Goal: Information Seeking & Learning: Learn about a topic

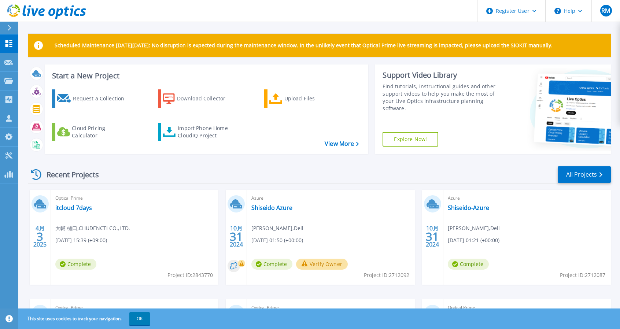
scroll to position [37, 0]
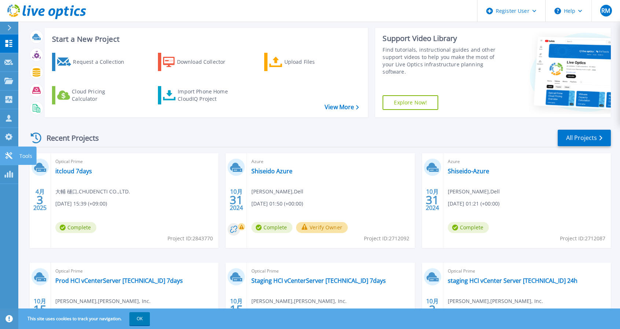
click at [10, 150] on link "Tools Tools" at bounding box center [9, 156] width 18 height 19
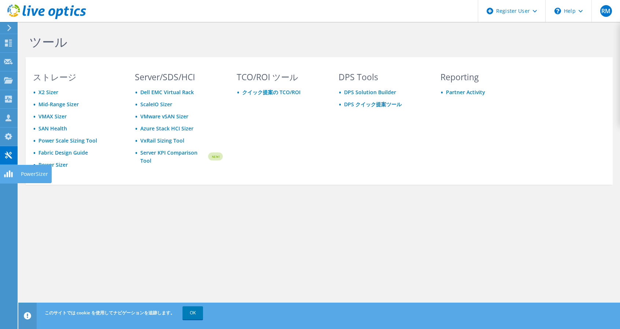
click at [6, 174] on icon at bounding box center [8, 173] width 9 height 7
click at [571, 11] on div "\n Help" at bounding box center [568, 11] width 46 height 22
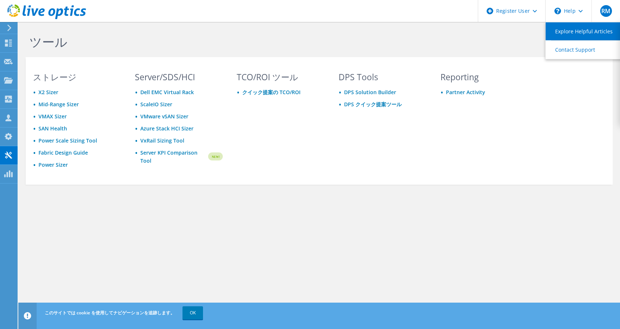
click at [584, 35] on link "Explore Helpful Articles" at bounding box center [586, 31] width 82 height 18
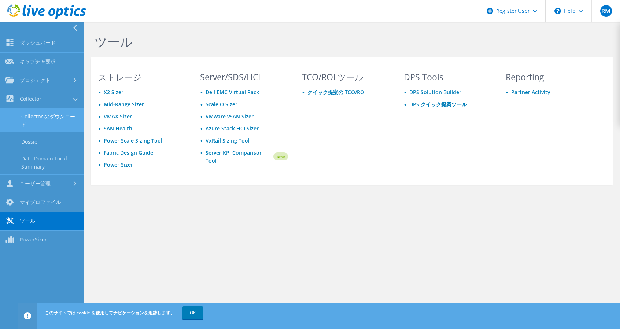
click at [49, 115] on link "Collector のダウンロード" at bounding box center [42, 120] width 84 height 23
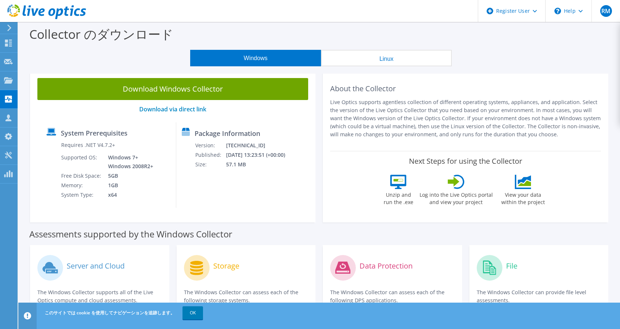
click at [391, 116] on p "Live Optics supports agentless collection of different operating systems, appli…" at bounding box center [465, 118] width 271 height 40
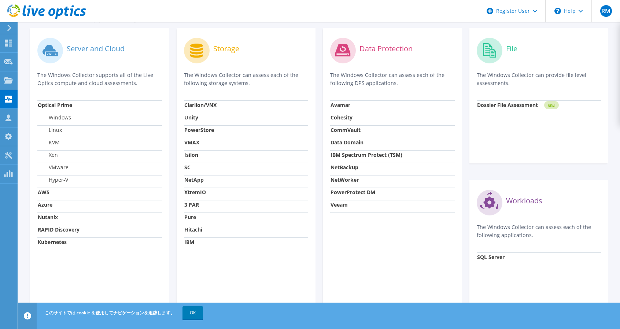
scroll to position [220, 0]
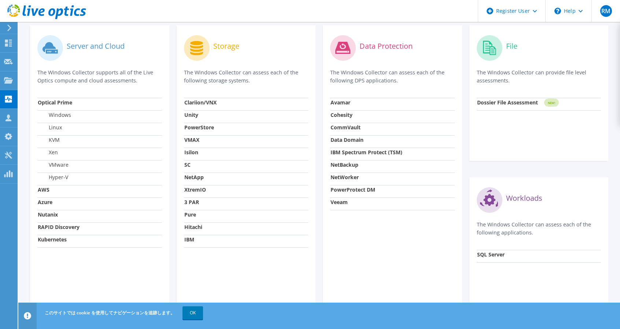
click at [50, 239] on strong "Kubernetes" at bounding box center [52, 239] width 29 height 7
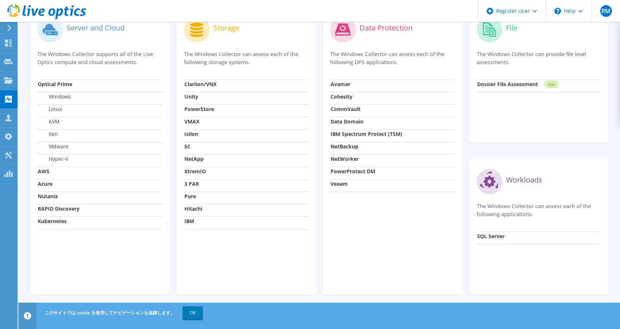
scroll to position [241, 0]
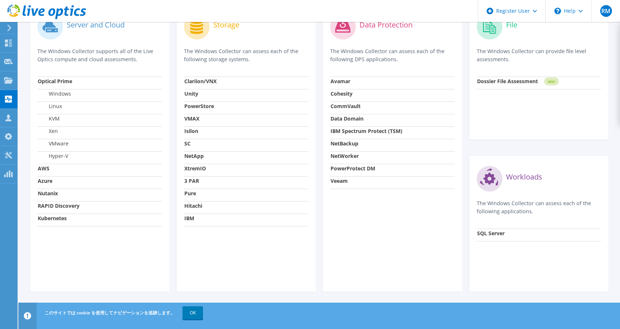
click at [67, 77] on td "Optical Prime" at bounding box center [99, 83] width 125 height 12
click at [188, 310] on link "OK" at bounding box center [192, 312] width 21 height 13
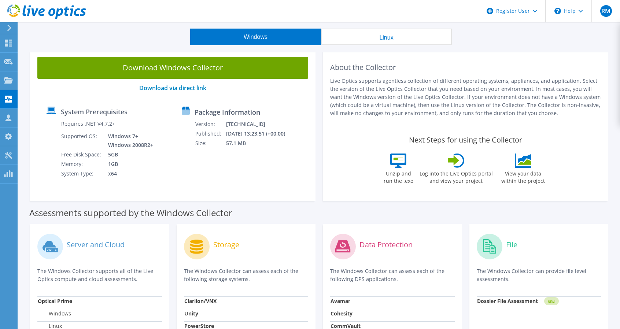
scroll to position [0, 0]
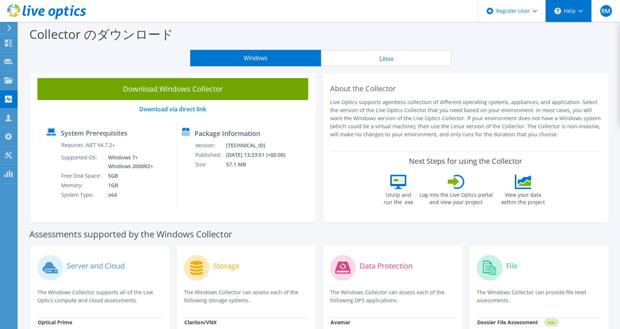
click at [558, 11] on icon "\n" at bounding box center [557, 11] width 7 height 7
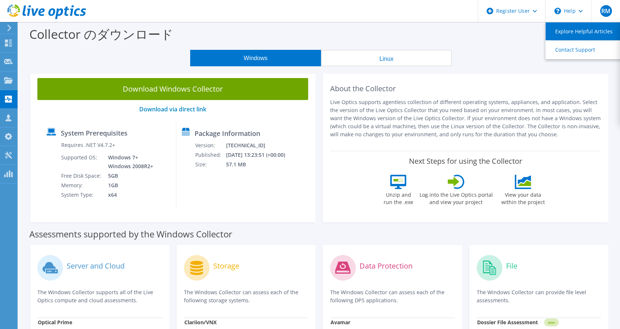
click at [570, 32] on link "Explore Helpful Articles" at bounding box center [586, 31] width 82 height 18
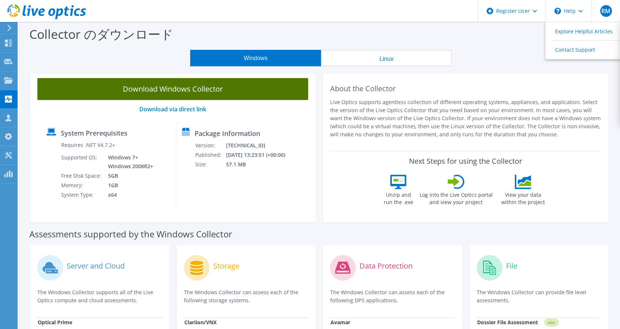
click at [128, 95] on link "Download Windows Collector" at bounding box center [172, 89] width 271 height 22
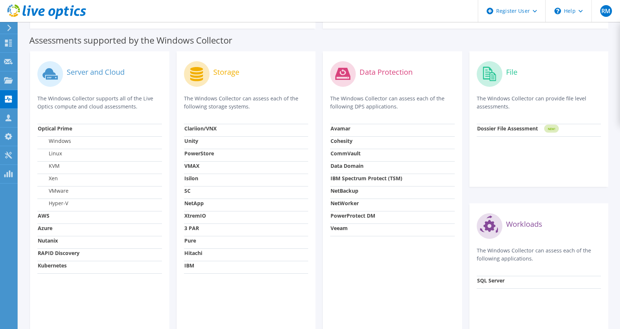
scroll to position [183, 0]
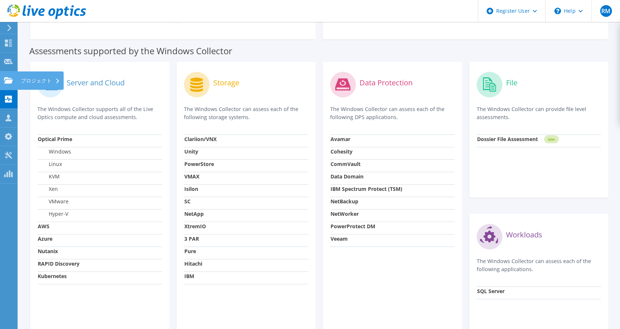
click at [9, 80] on use at bounding box center [8, 80] width 9 height 6
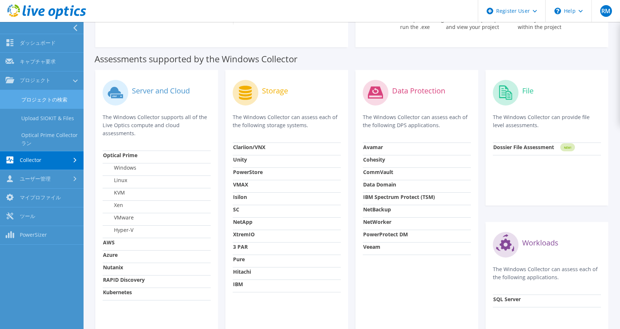
click at [50, 96] on link "プロジェクトの検索" at bounding box center [42, 99] width 84 height 19
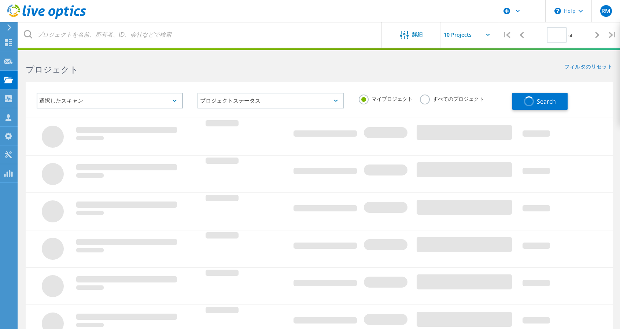
type input "1"
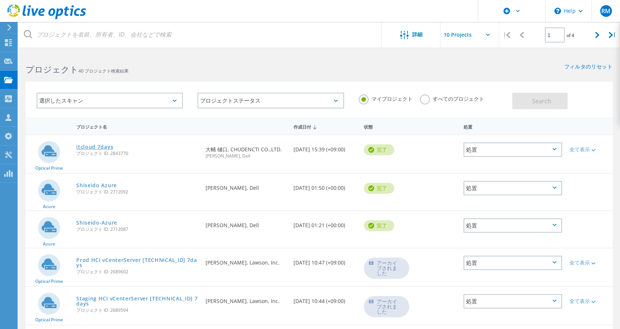
click at [102, 146] on link "itcloud 7days" at bounding box center [94, 146] width 37 height 5
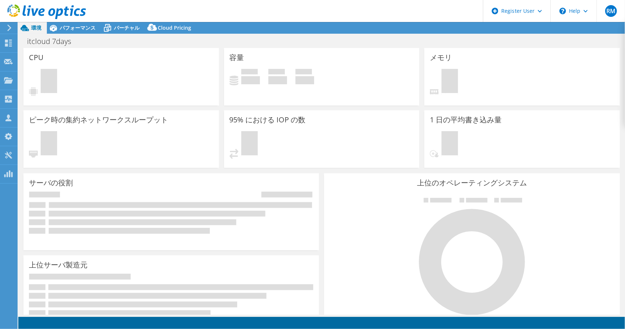
select select "USD"
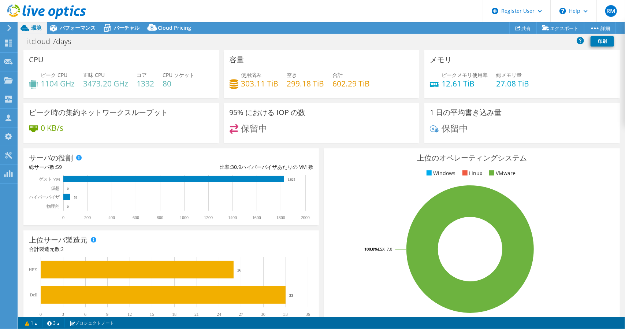
click at [95, 22] on header "RM Dell ユーザー Ryuta Murakami Ryuta.Murakami@dell.com Dell My Profile Log Out \n …" at bounding box center [312, 11] width 625 height 22
click at [92, 24] on span "パフォーマンス" at bounding box center [78, 27] width 36 height 7
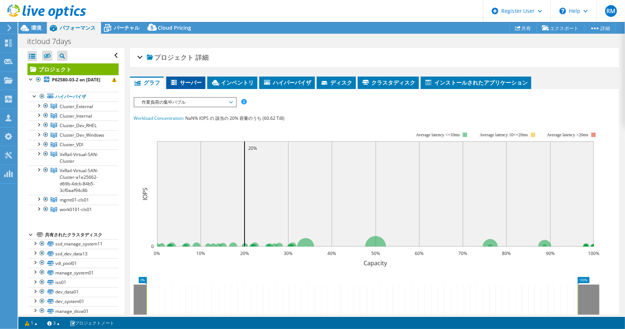
click at [186, 77] on li "サーバー" at bounding box center [185, 83] width 39 height 12
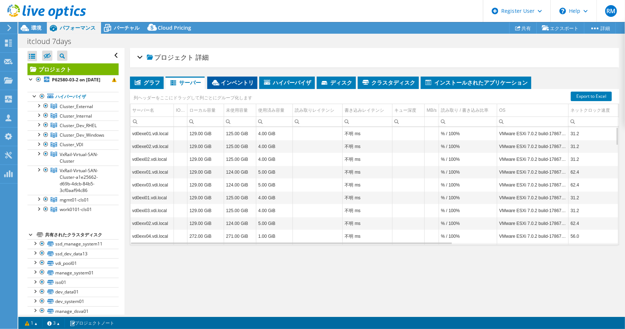
click at [233, 80] on span "インベントリ" at bounding box center [232, 82] width 43 height 7
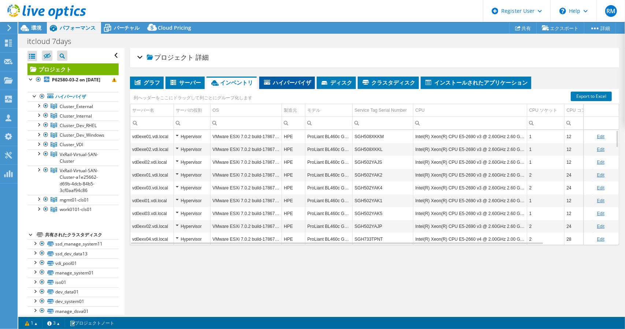
click at [296, 82] on span "ハイパーバイザ" at bounding box center [287, 82] width 48 height 7
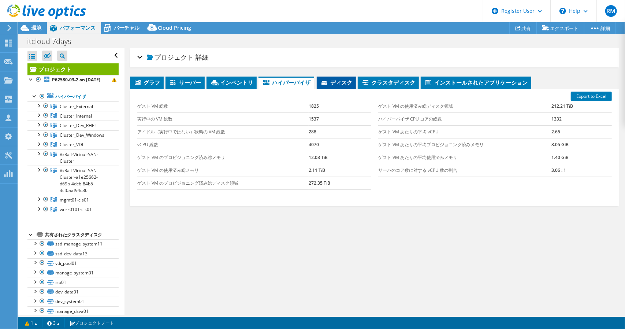
click at [343, 81] on span "ディスク" at bounding box center [337, 82] width 32 height 7
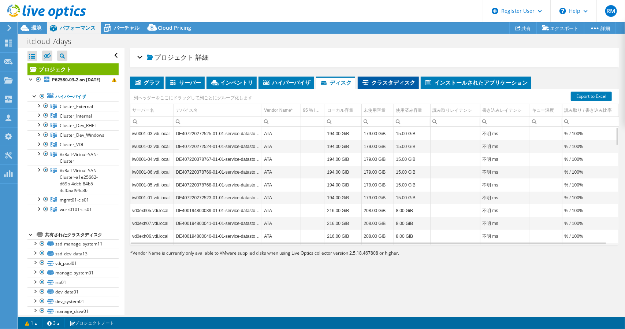
click at [396, 79] on span "クラスタディスク" at bounding box center [389, 82] width 54 height 7
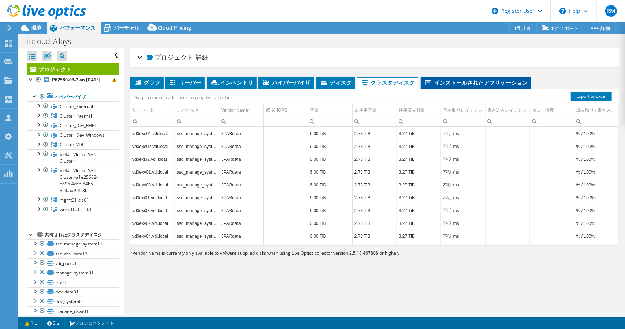
click at [452, 84] on span "インストールされたアプリケーション" at bounding box center [476, 82] width 103 height 7
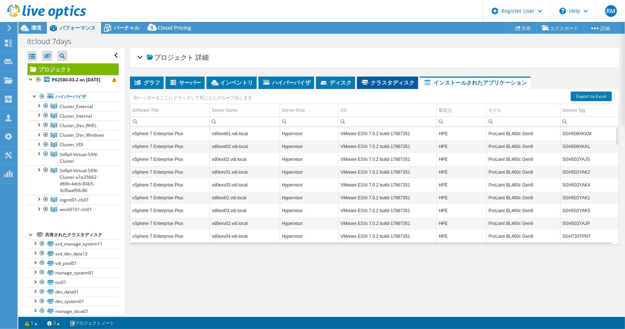
click at [379, 83] on span "クラスタディスク" at bounding box center [388, 82] width 54 height 7
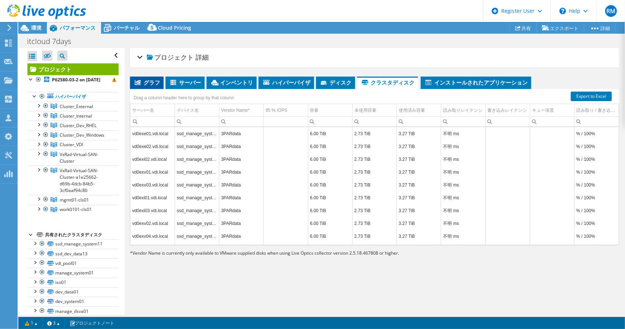
click at [142, 82] on span "グラフ" at bounding box center [147, 82] width 26 height 7
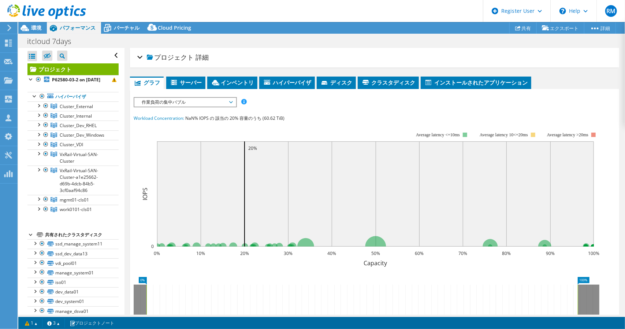
click at [170, 56] on span "プロジェクト" at bounding box center [170, 57] width 47 height 7
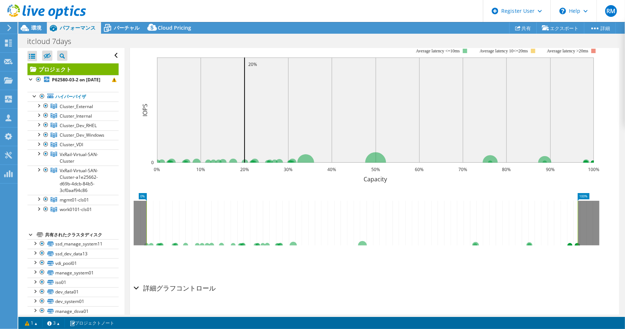
scroll to position [200, 0]
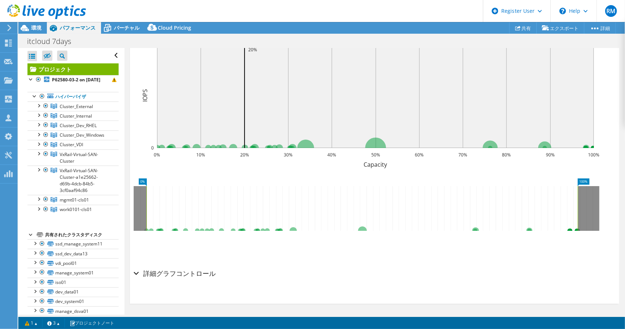
click at [157, 272] on h2 "詳細グラフコントロール" at bounding box center [175, 273] width 82 height 15
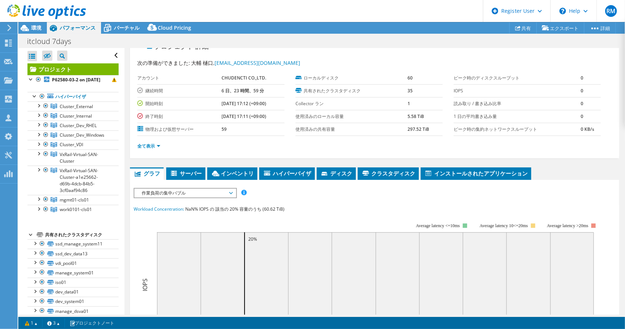
scroll to position [11, 0]
click at [220, 192] on span "作業負荷の集中バブル" at bounding box center [185, 193] width 94 height 9
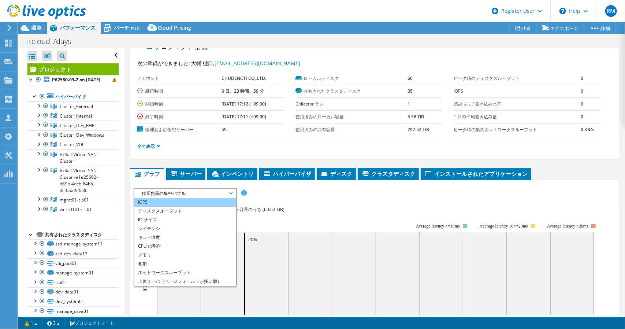
click at [216, 198] on li "IOPS" at bounding box center [184, 202] width 101 height 9
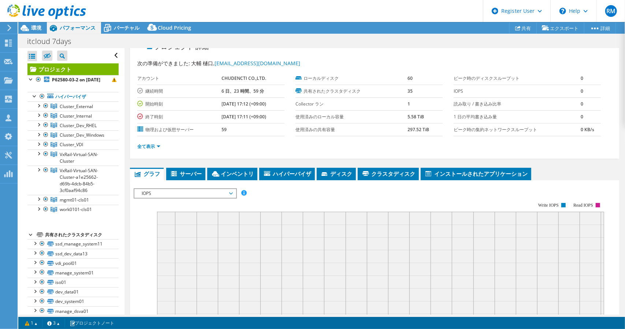
click at [287, 196] on rect at bounding box center [369, 266] width 471 height 147
click at [224, 193] on span "IOPS" at bounding box center [185, 193] width 94 height 9
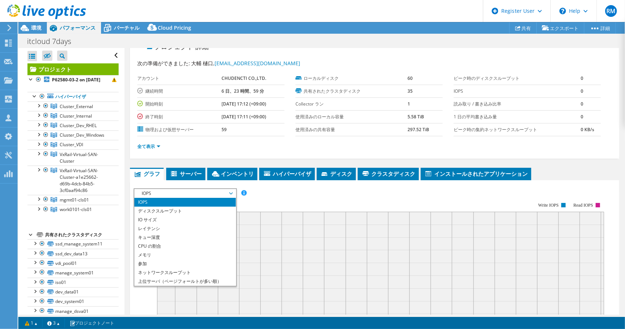
click at [292, 194] on rect at bounding box center [369, 266] width 471 height 147
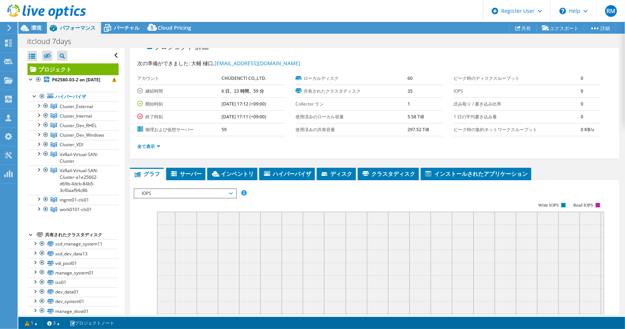
click at [293, 193] on rect at bounding box center [369, 266] width 471 height 147
click at [228, 192] on span "IOPS" at bounding box center [185, 193] width 94 height 9
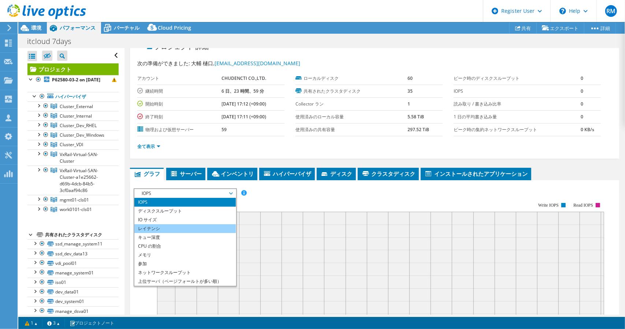
click at [184, 225] on li "レイテンシ" at bounding box center [184, 228] width 101 height 9
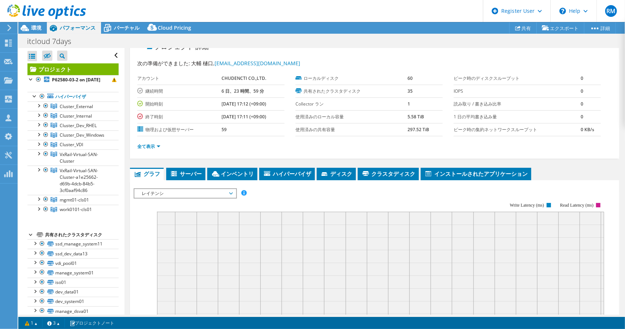
click at [266, 200] on rect at bounding box center [369, 266] width 471 height 147
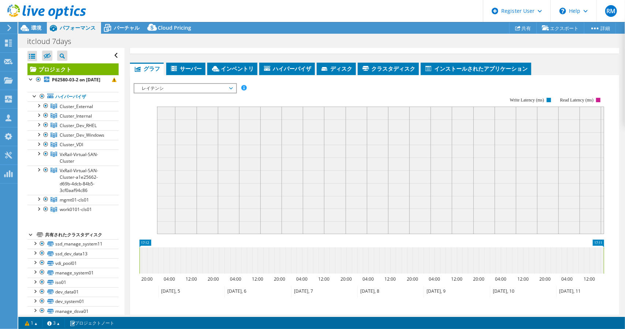
scroll to position [47, 0]
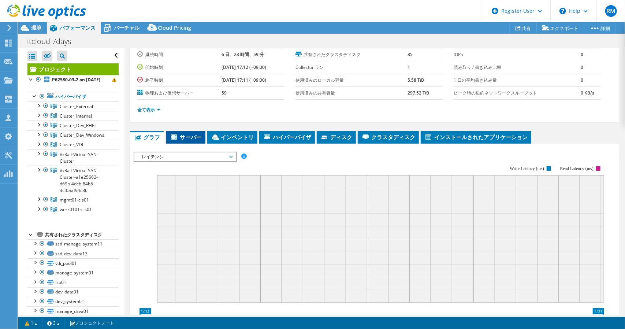
click at [187, 137] on span "サーバー" at bounding box center [186, 136] width 32 height 7
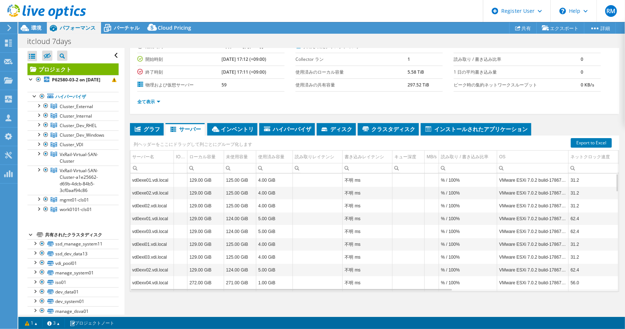
scroll to position [59, 0]
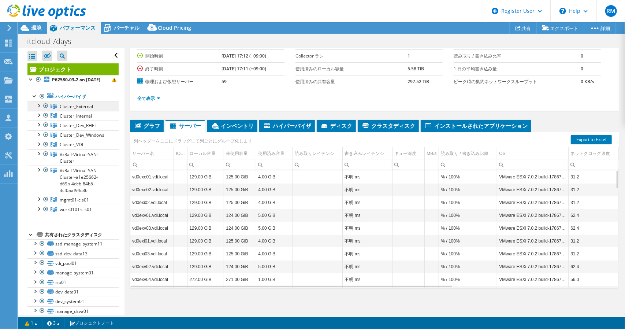
click at [78, 110] on span "Cluster_External" at bounding box center [76, 106] width 33 height 6
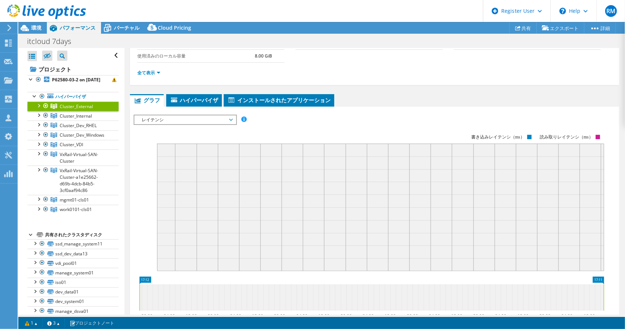
click at [182, 118] on span "レイテンシ" at bounding box center [185, 119] width 94 height 9
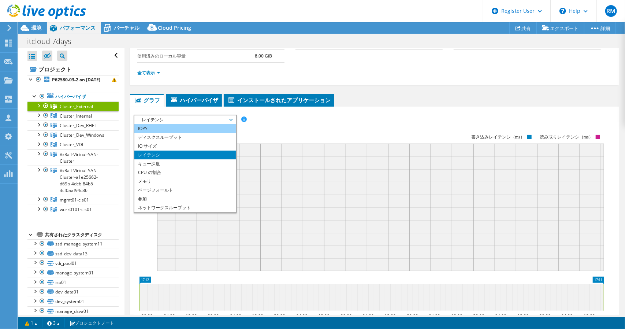
click at [178, 126] on li "IOPS" at bounding box center [184, 128] width 101 height 9
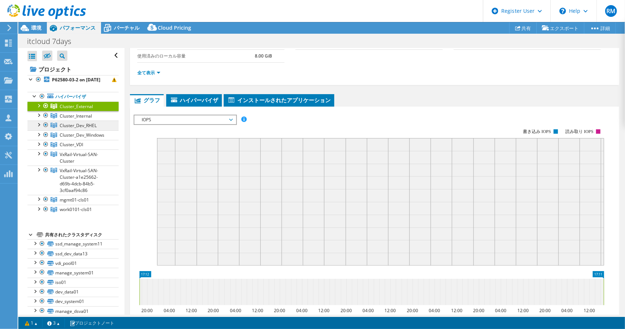
click at [89, 129] on span "Cluster_Dev_RHEL" at bounding box center [78, 125] width 37 height 6
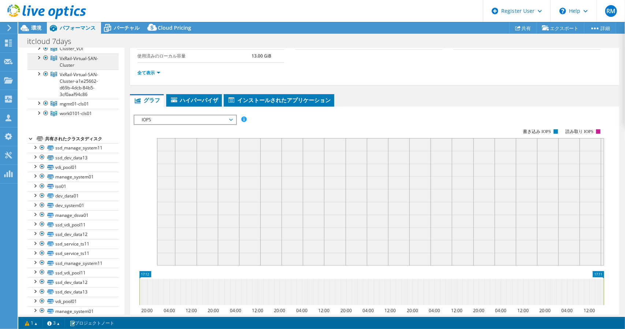
scroll to position [110, 0]
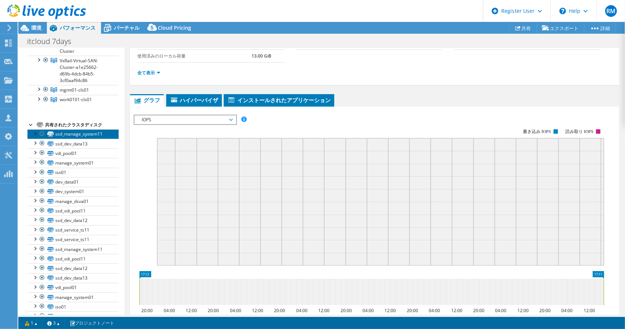
click at [89, 139] on link "ssd_manage_system11" at bounding box center [72, 134] width 91 height 10
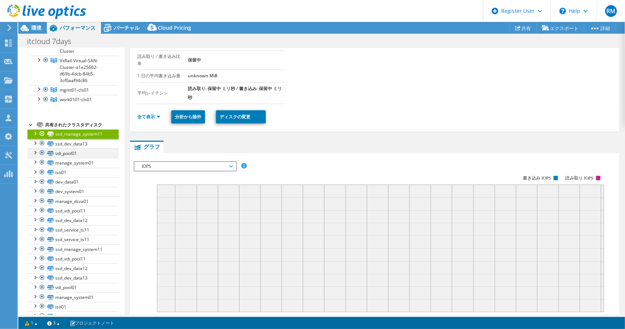
scroll to position [95, 0]
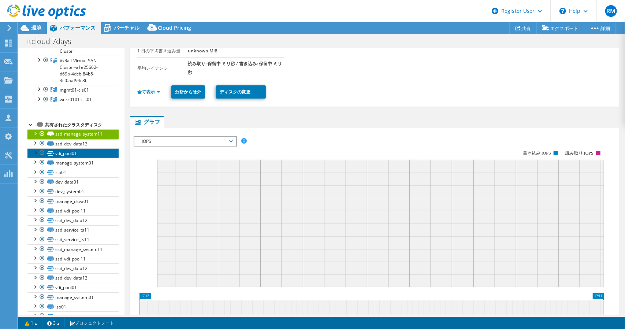
click at [75, 158] on link "vdi_pool01" at bounding box center [72, 153] width 91 height 10
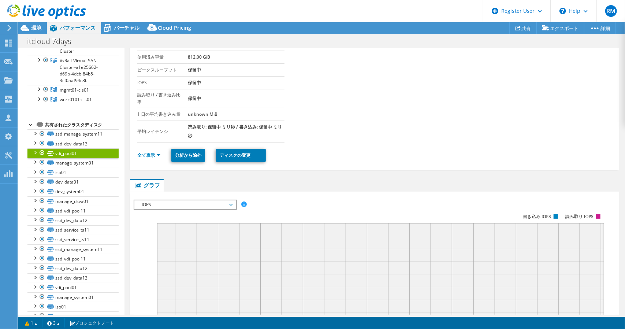
scroll to position [22, 0]
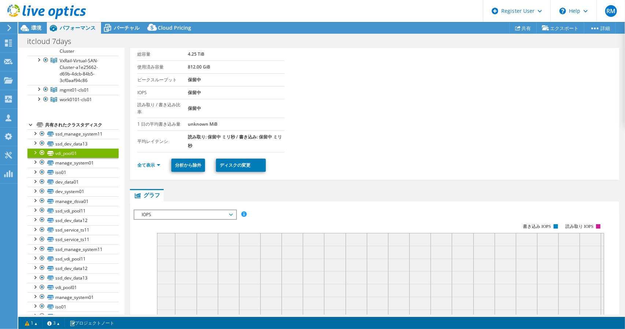
click at [192, 79] on b "保留中" at bounding box center [194, 80] width 13 height 6
click at [66, 235] on link "ssd_service_ts11" at bounding box center [72, 230] width 91 height 10
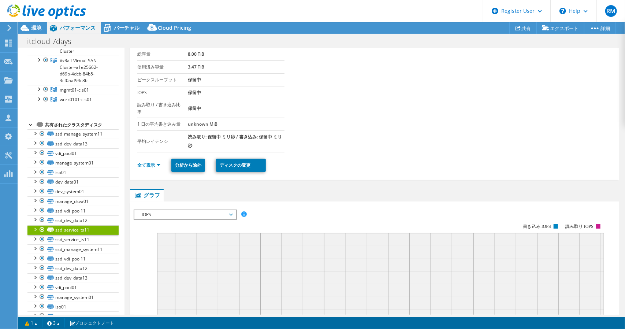
scroll to position [290, 0]
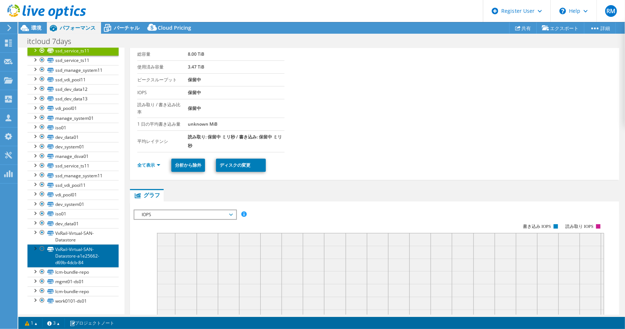
click at [75, 258] on link "VxRail-Virtual-SAN-Datastore-a1e25662-d69b-4dcb-84" at bounding box center [72, 255] width 91 height 23
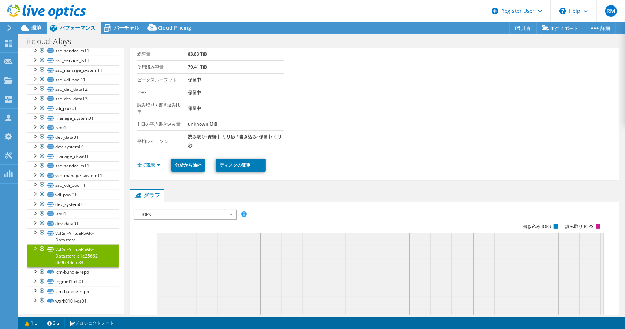
click at [35, 247] on div at bounding box center [34, 247] width 7 height 7
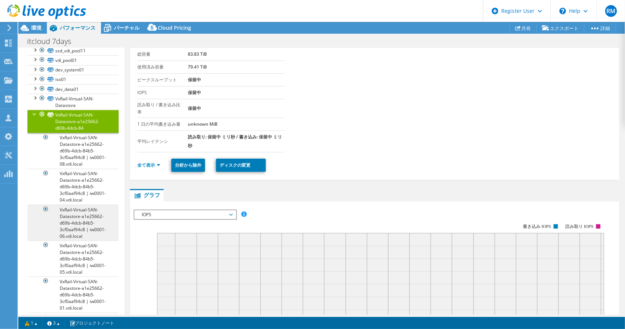
scroll to position [436, 0]
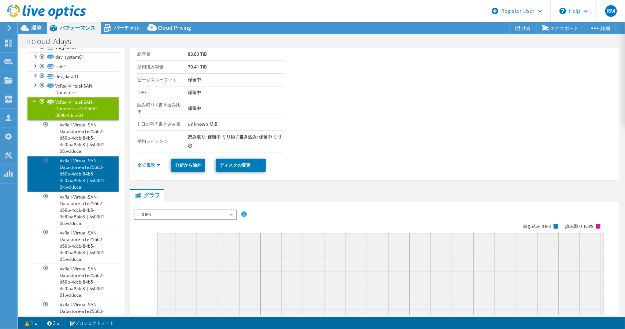
click at [92, 160] on link "VxRail-Virtual-SAN-Datastore-a1e25662-d69b-4dcb-84b5-3cf0aaf94c8 | iw0001-04.vd…" at bounding box center [72, 174] width 91 height 36
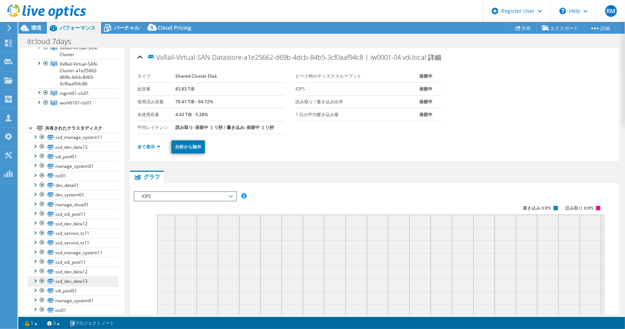
scroll to position [0, 0]
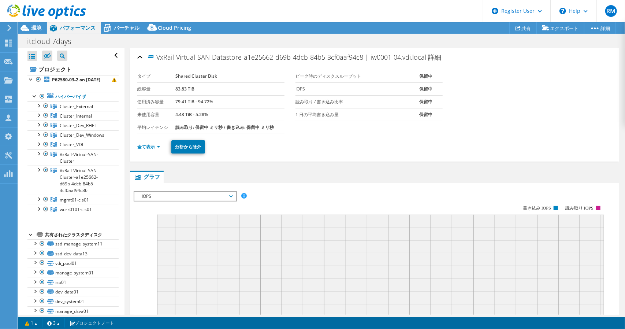
click at [81, 26] on span "パフォーマンス" at bounding box center [78, 27] width 36 height 7
click at [73, 83] on b "P62580-03-2 on 4/11/2024" at bounding box center [76, 80] width 48 height 6
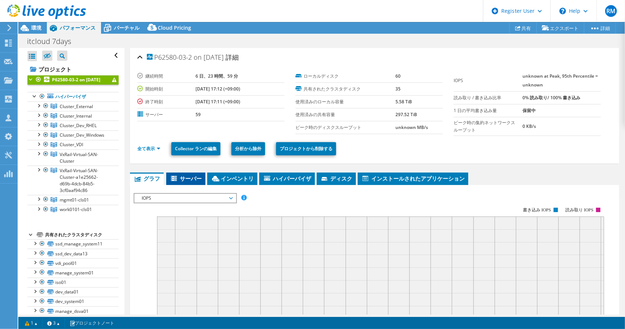
click at [199, 178] on span "サーバー" at bounding box center [186, 178] width 32 height 7
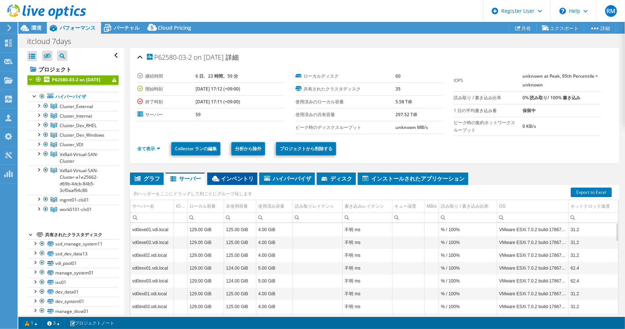
click at [240, 175] on span "インベントリ" at bounding box center [232, 178] width 43 height 7
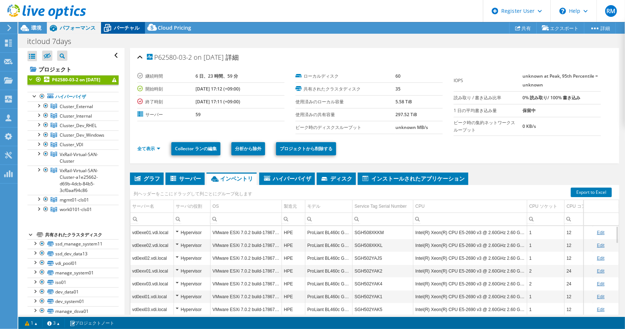
click at [133, 23] on div "バーチャル" at bounding box center [123, 28] width 44 height 12
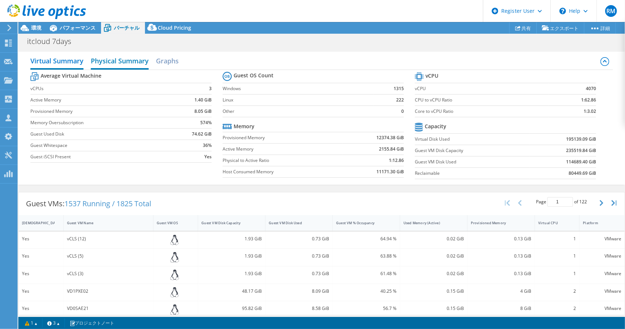
click at [130, 64] on h2 "Physical Summary" at bounding box center [120, 61] width 58 height 16
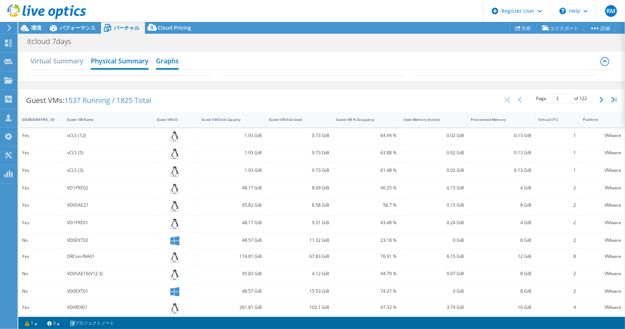
click at [163, 63] on h2 "Graphs" at bounding box center [167, 61] width 23 height 16
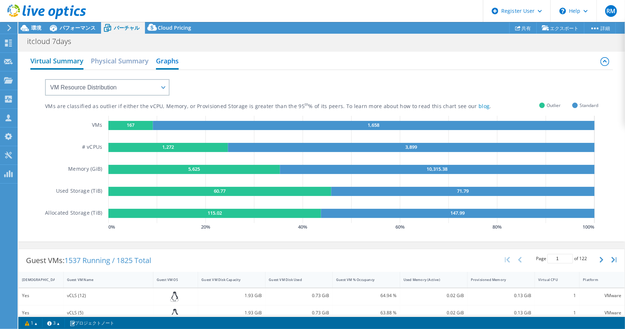
click at [65, 56] on h2 "Virtual Summary" at bounding box center [56, 61] width 53 height 16
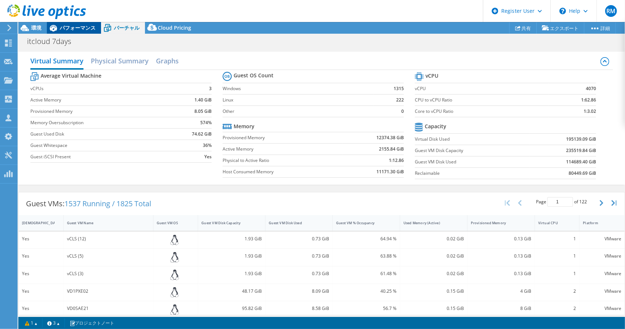
click at [78, 29] on span "パフォーマンス" at bounding box center [78, 27] width 36 height 7
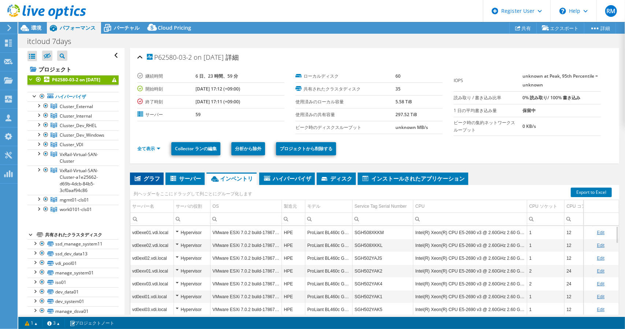
click at [148, 178] on span "グラフ" at bounding box center [147, 178] width 26 height 7
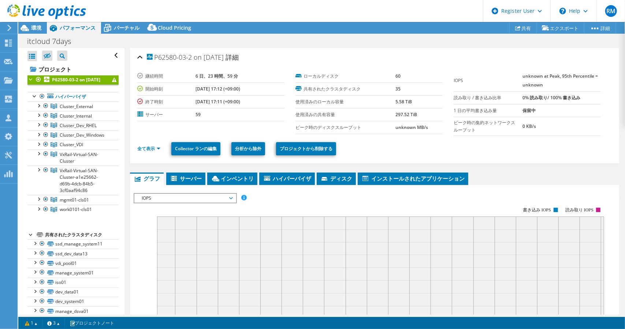
click at [92, 82] on link "P62580-03-2 on 4/11/2024" at bounding box center [72, 80] width 91 height 10
click at [199, 146] on link "Collector ランの編集" at bounding box center [195, 148] width 49 height 13
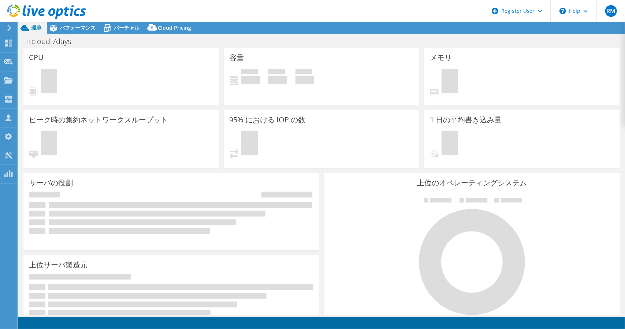
select select "SelectRegion"
select select "USD"
click at [87, 26] on span "パフォーマンス" at bounding box center [78, 27] width 36 height 7
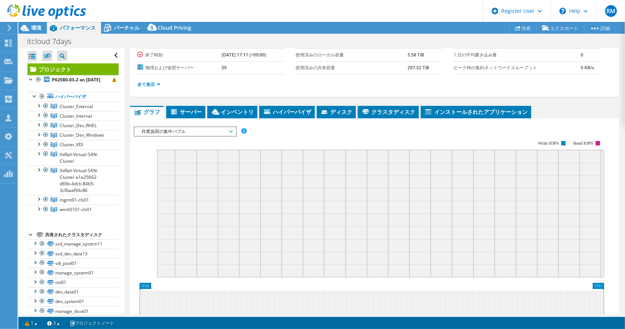
scroll to position [73, 0]
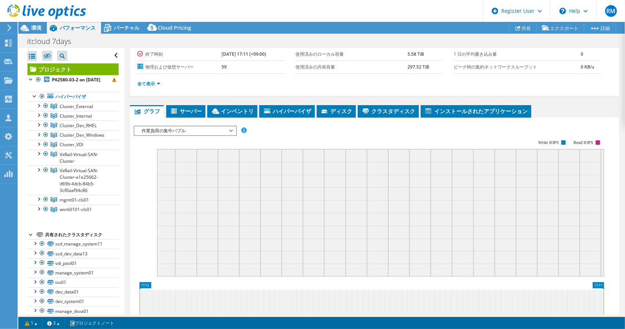
click at [250, 130] on rect at bounding box center [369, 203] width 471 height 147
click at [232, 129] on span "作業負荷の集中バブル" at bounding box center [185, 130] width 94 height 9
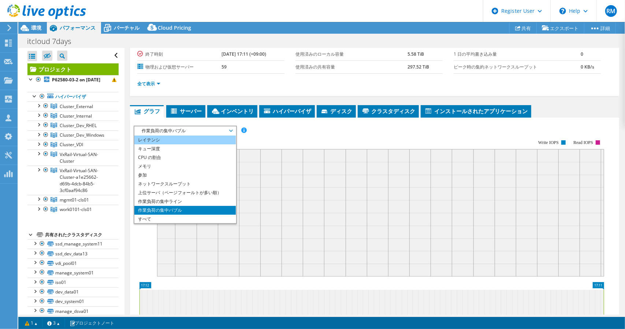
scroll to position [26, 0]
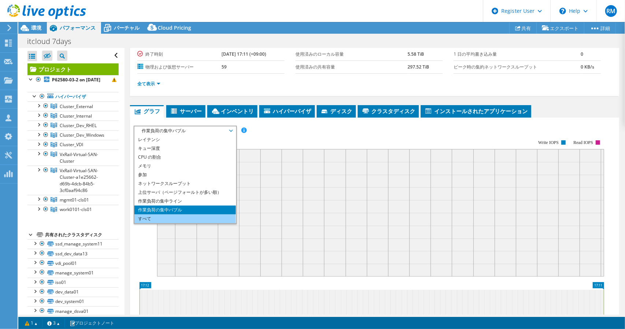
click at [190, 217] on li "すべて" at bounding box center [184, 218] width 101 height 9
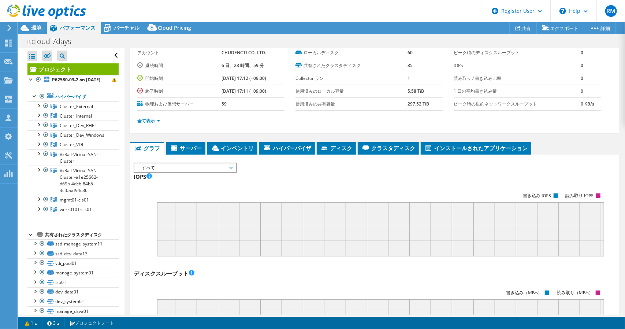
scroll to position [0, 0]
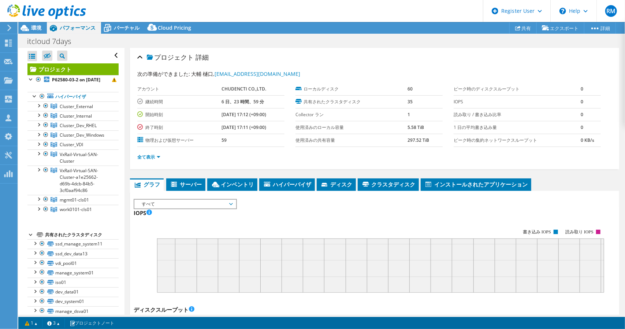
click at [64, 9] on use at bounding box center [46, 11] width 79 height 15
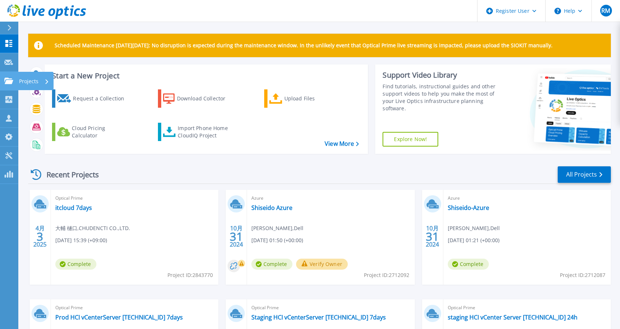
click at [5, 82] on icon at bounding box center [8, 81] width 9 height 6
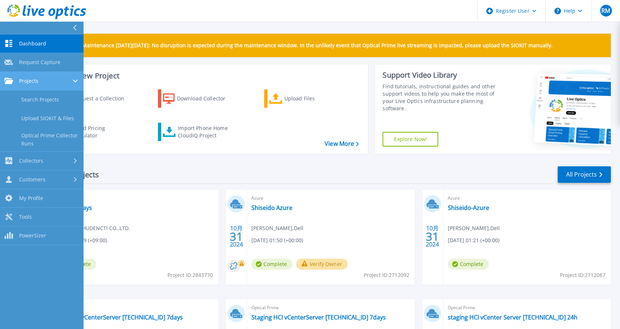
click at [21, 82] on span "Projects" at bounding box center [28, 81] width 19 height 7
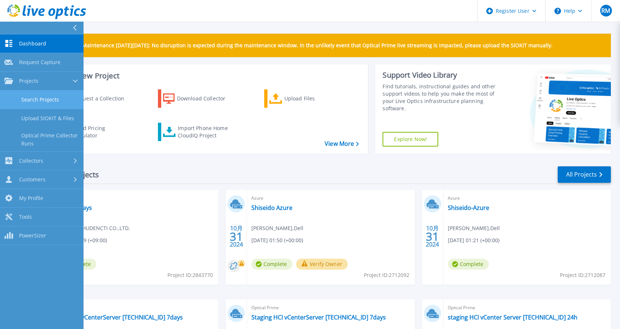
click at [37, 97] on link "Search Projects" at bounding box center [42, 99] width 84 height 19
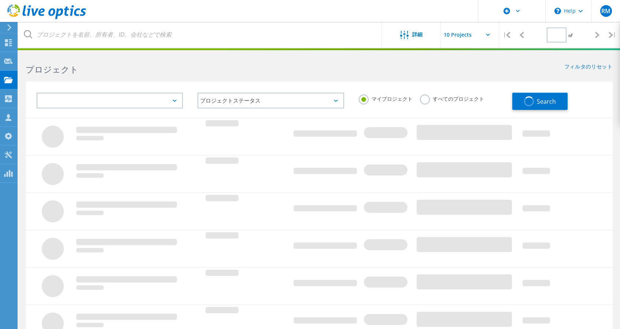
type input "1"
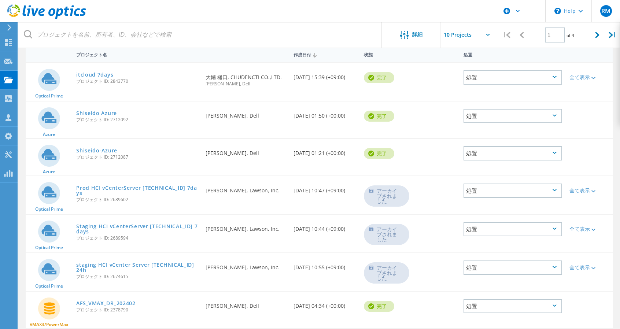
scroll to position [73, 0]
click at [537, 75] on div "処置" at bounding box center [512, 76] width 98 height 14
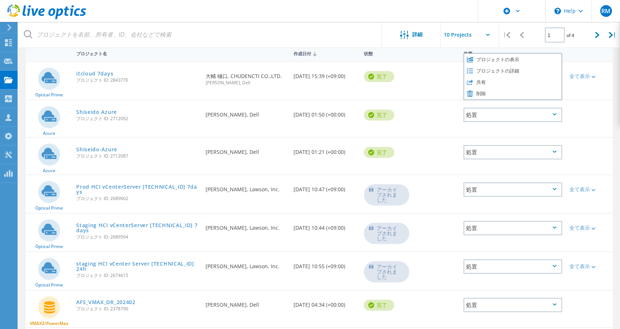
click at [590, 96] on div "Optical Prime itcloud 7days プロジェクト ID: 2843770 要求者 [PERSON_NAME] [PERSON_NAME],…" at bounding box center [319, 81] width 587 height 38
click at [554, 74] on div "処置" at bounding box center [512, 76] width 98 height 14
click at [322, 15] on header "\n Help Explore Helpful Articles Contact Support RM Dell ユーザー [PERSON_NAME] Mur…" at bounding box center [310, 11] width 620 height 22
click at [95, 71] on link "itcloud 7days" at bounding box center [94, 73] width 37 height 5
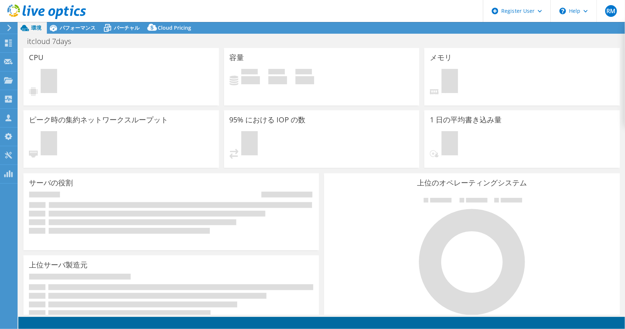
select select "USD"
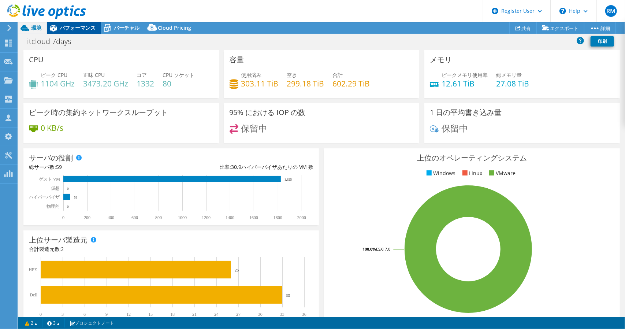
click at [72, 29] on span "パフォーマンス" at bounding box center [78, 27] width 36 height 7
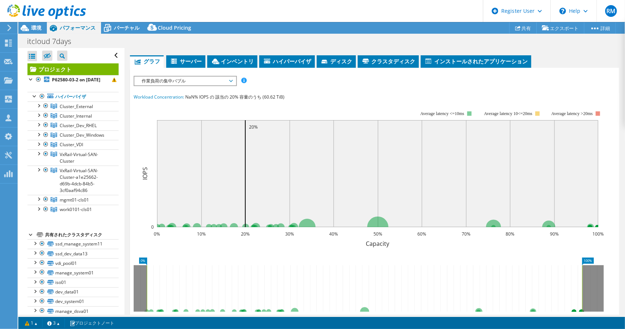
scroll to position [73, 0]
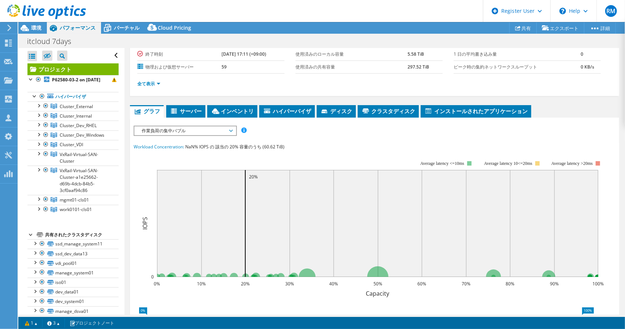
click at [233, 129] on span "作業負荷の集中バブル" at bounding box center [184, 130] width 101 height 9
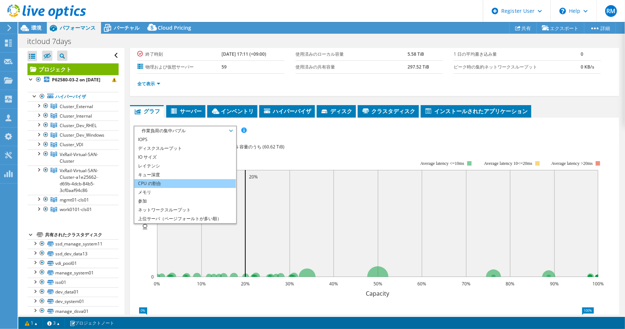
scroll to position [26, 0]
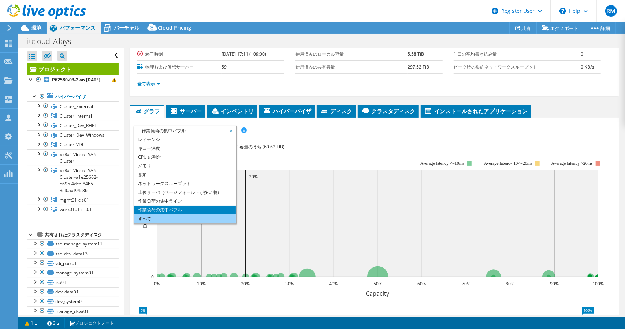
click at [210, 216] on li "すべて" at bounding box center [184, 218] width 101 height 9
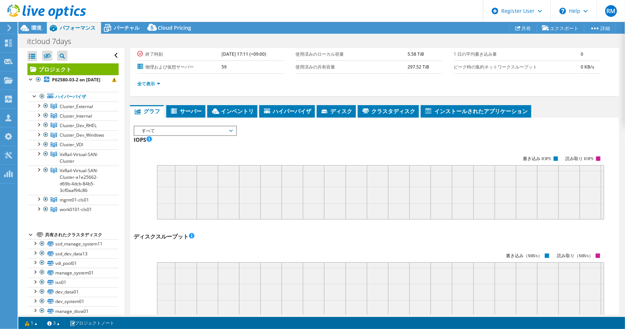
scroll to position [0, 0]
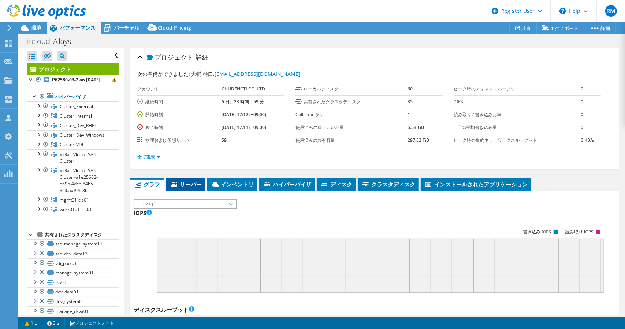
click at [191, 178] on li "サーバー" at bounding box center [185, 184] width 39 height 12
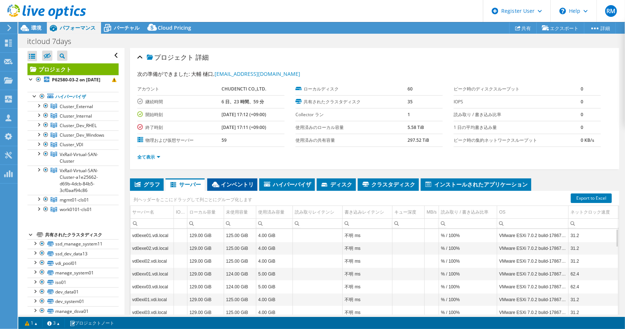
click at [234, 181] on span "インベントリ" at bounding box center [232, 184] width 43 height 7
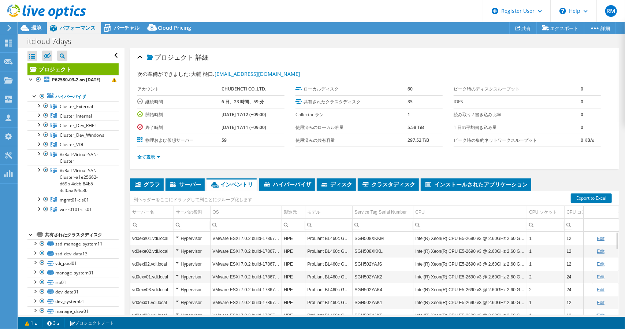
scroll to position [59, 0]
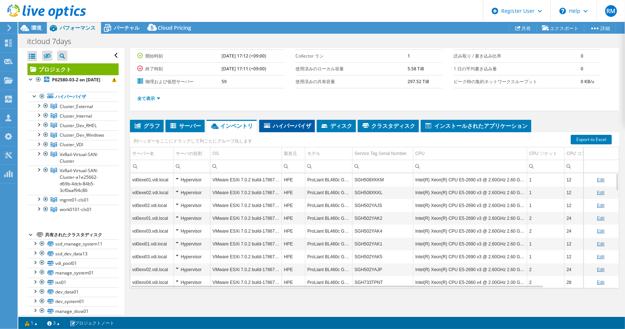
click at [289, 122] on span "ハイパーバイザ" at bounding box center [287, 125] width 48 height 7
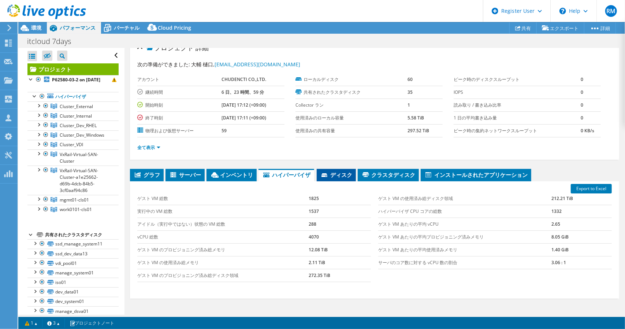
scroll to position [0, 0]
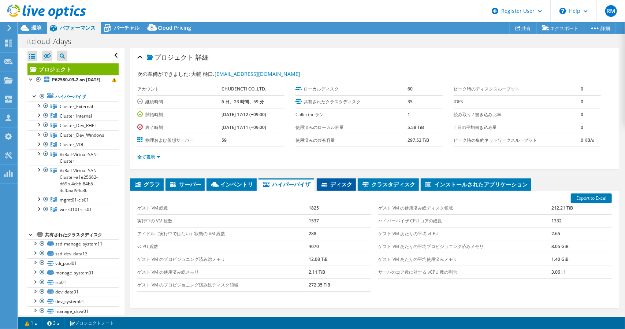
click at [347, 181] on span "ディスク" at bounding box center [337, 184] width 32 height 7
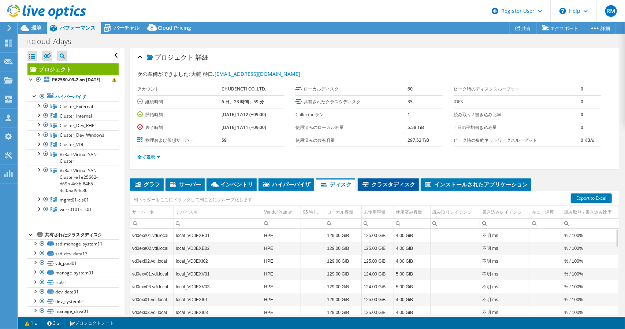
click at [405, 186] on li "クラスタディスク" at bounding box center [388, 184] width 61 height 12
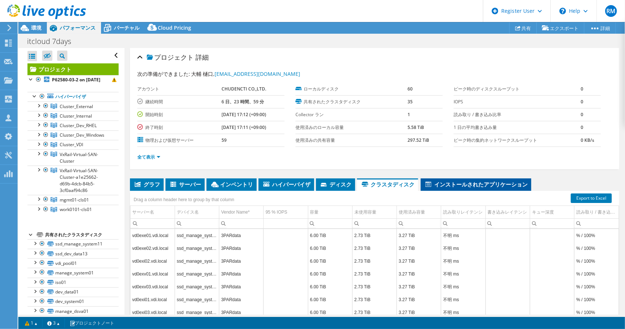
click at [444, 184] on span "インストールされたアプリケーション" at bounding box center [476, 184] width 103 height 7
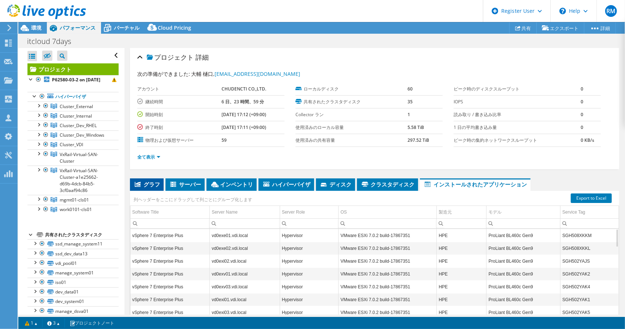
click at [152, 184] on span "グラフ" at bounding box center [147, 184] width 26 height 7
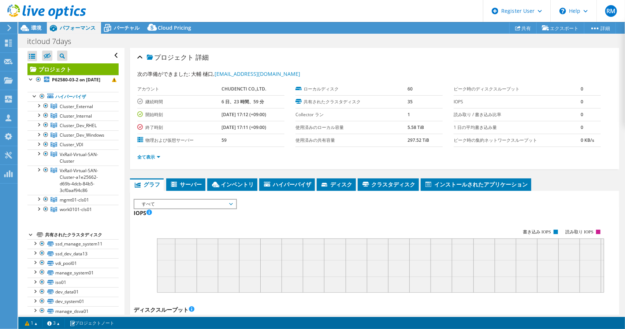
click at [178, 201] on span "すべて" at bounding box center [185, 204] width 94 height 9
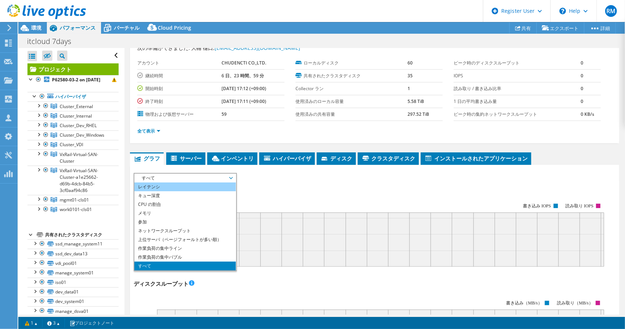
scroll to position [37, 0]
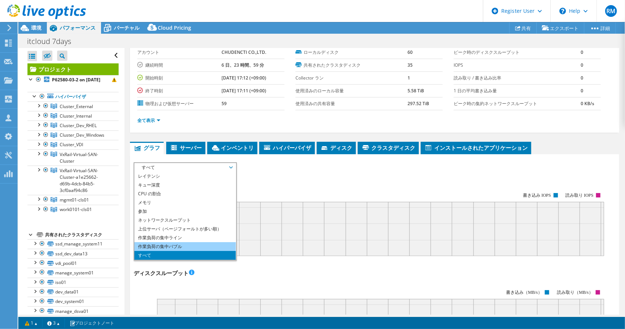
click at [196, 242] on li "作業負荷の集中バブル" at bounding box center [184, 246] width 101 height 9
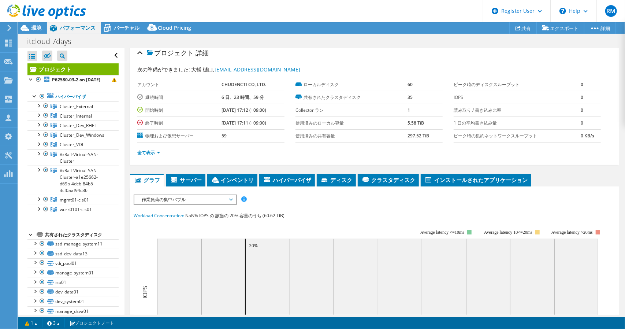
scroll to position [0, 0]
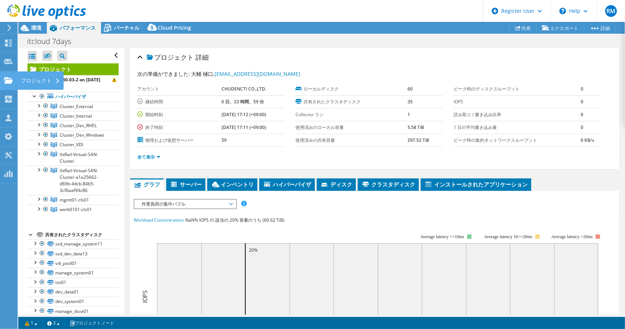
click at [8, 77] on icon at bounding box center [8, 80] width 9 height 7
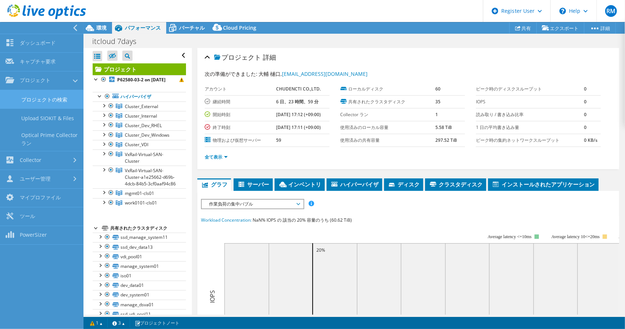
click at [28, 97] on link "プロジェクトの検索" at bounding box center [42, 99] width 84 height 19
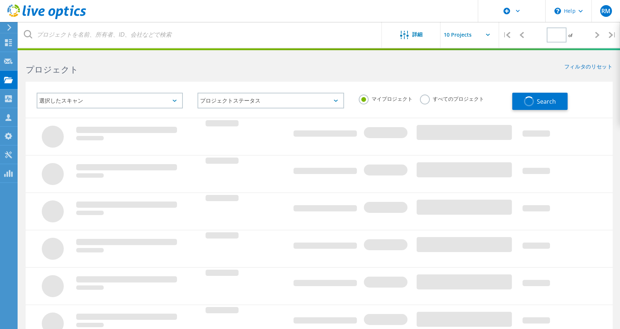
type input "1"
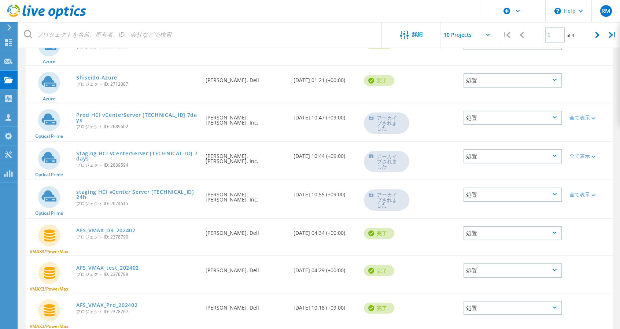
scroll to position [147, 0]
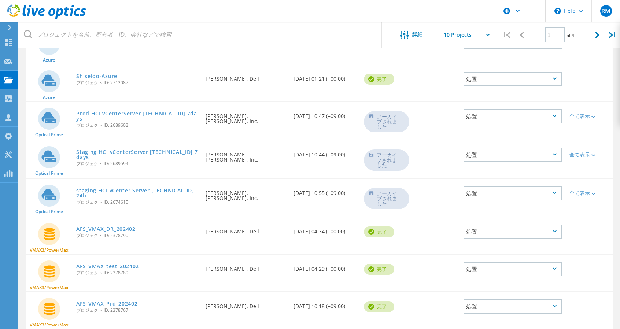
click at [118, 116] on link "Prod HCI vCenterServer [TECHNICAL_ID] 7days" at bounding box center [137, 116] width 122 height 10
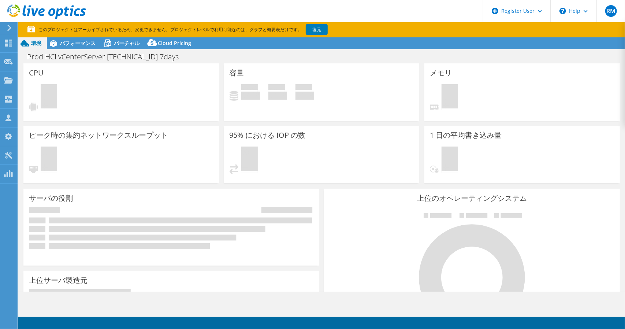
select select "USD"
select select "[GEOGRAPHIC_DATA]"
select select "JPY"
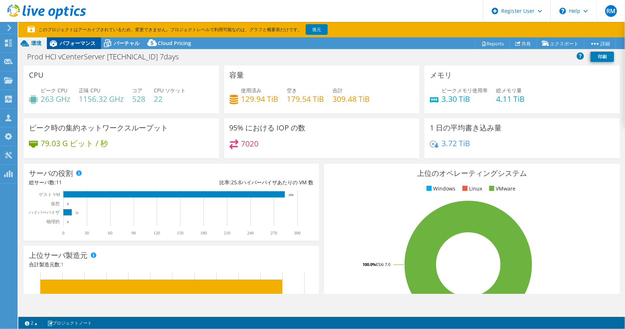
click at [83, 44] on span "パフォーマンス" at bounding box center [78, 43] width 36 height 7
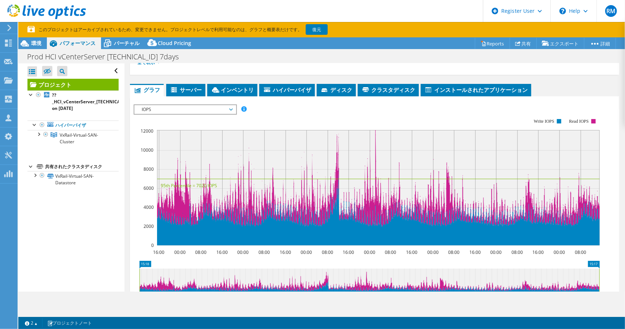
scroll to position [147, 0]
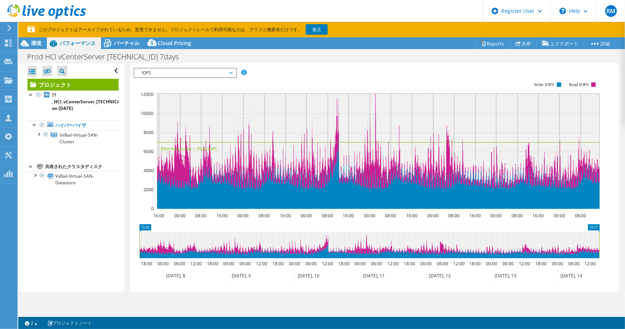
click at [233, 74] on icon at bounding box center [231, 73] width 4 height 2
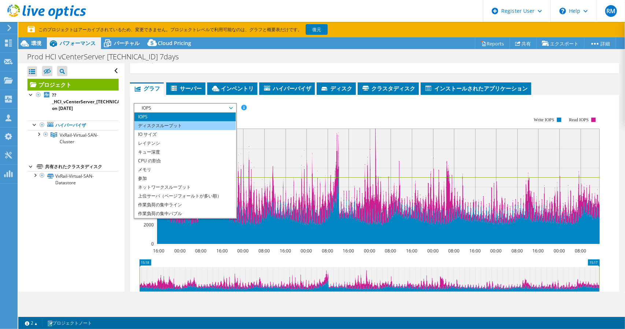
scroll to position [110, 0]
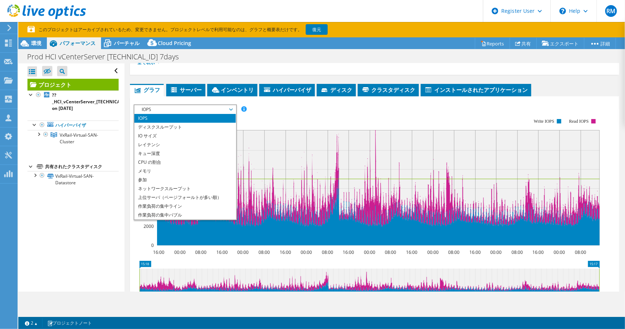
click at [259, 128] on rect at bounding box center [367, 182] width 466 height 147
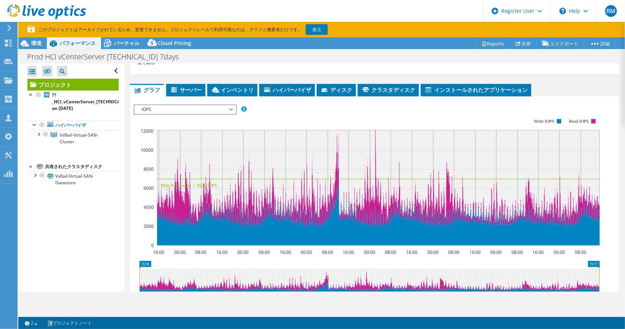
click at [206, 114] on span "IOPS" at bounding box center [185, 109] width 94 height 9
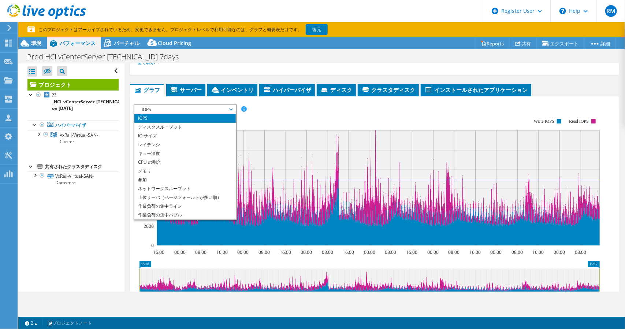
click at [277, 126] on rect at bounding box center [367, 182] width 466 height 147
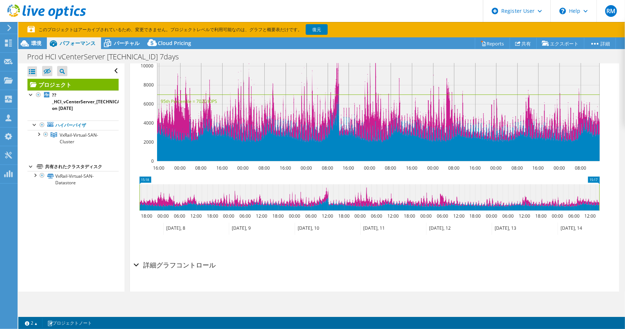
scroll to position [220, 0]
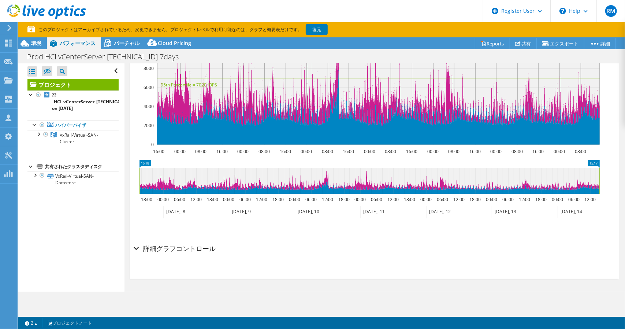
click at [137, 252] on div "詳細グラフコントロール" at bounding box center [375, 249] width 482 height 16
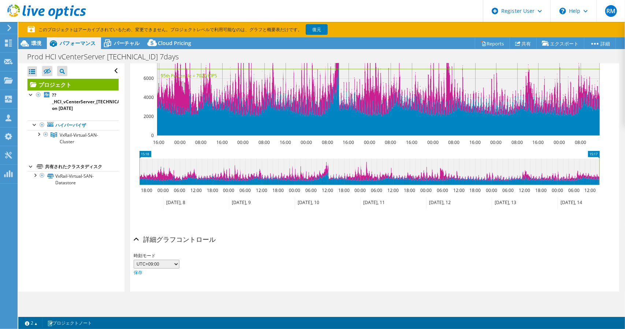
click at [138, 248] on div "詳細グラフコントロール" at bounding box center [375, 240] width 482 height 16
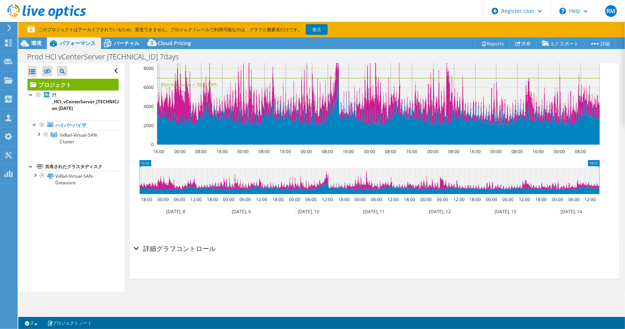
scroll to position [110, 0]
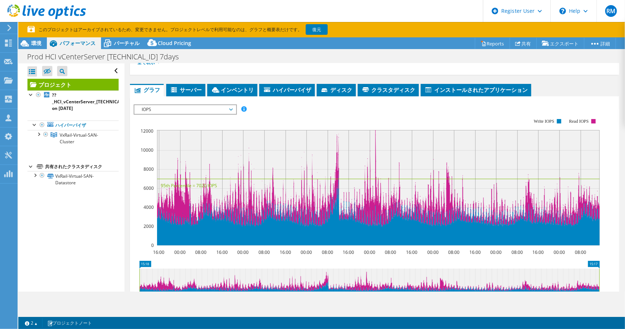
click at [231, 114] on span "IOPS" at bounding box center [185, 109] width 94 height 9
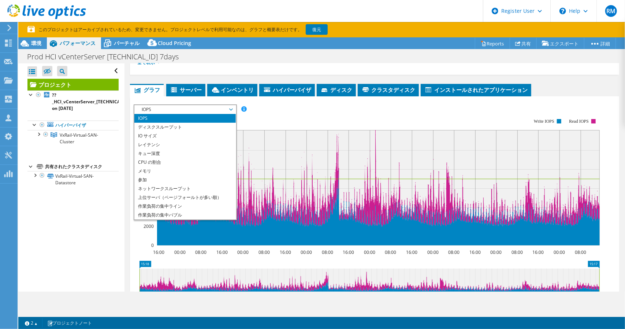
click at [220, 123] on li "IOPS" at bounding box center [184, 118] width 101 height 9
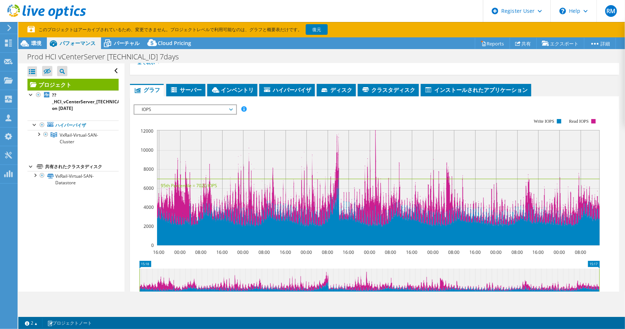
click at [271, 127] on rect at bounding box center [367, 182] width 466 height 147
click at [168, 114] on span "IOPS" at bounding box center [185, 109] width 94 height 9
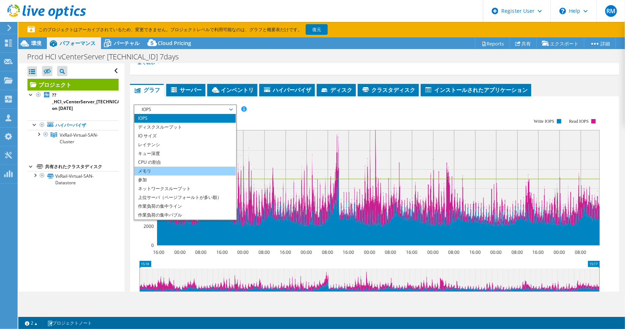
click at [179, 175] on li "メモリ" at bounding box center [184, 171] width 101 height 9
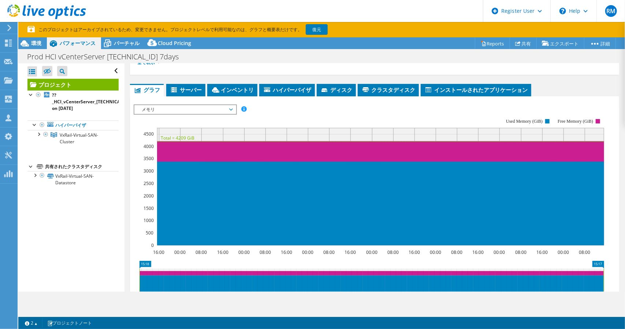
click at [179, 114] on span "メモリ" at bounding box center [185, 109] width 94 height 9
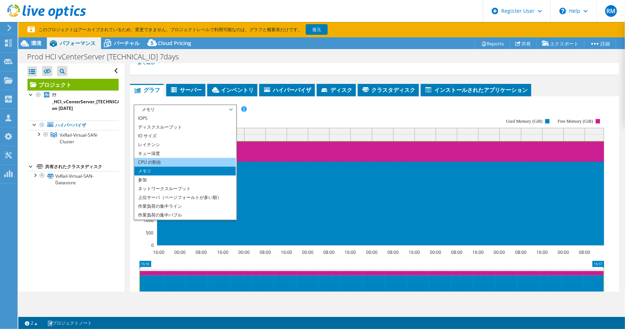
click at [178, 167] on li "CPU の割合" at bounding box center [184, 162] width 101 height 9
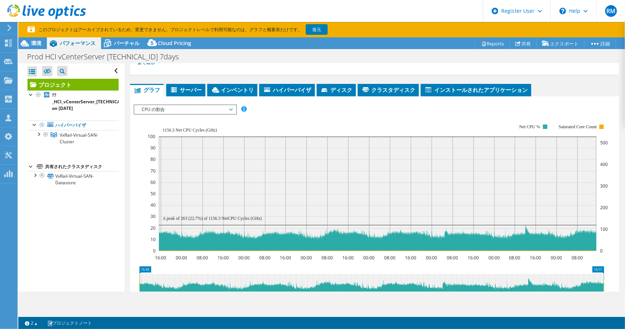
click at [189, 114] on span "CPU の割合" at bounding box center [185, 109] width 94 height 9
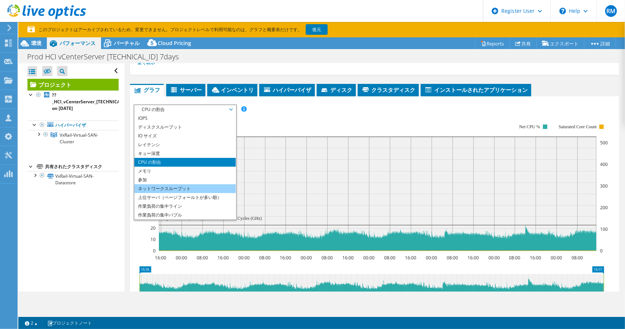
click at [207, 193] on li "ネットワークスループット" at bounding box center [184, 188] width 101 height 9
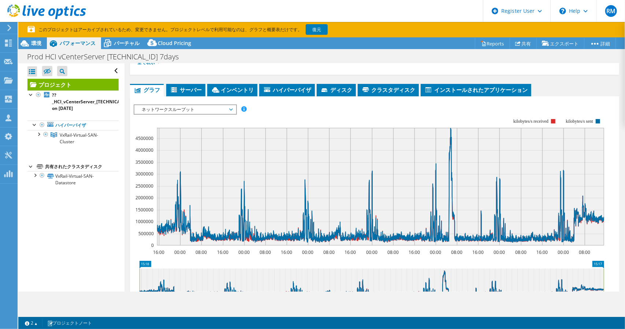
click at [196, 114] on span "ネットワークスループット" at bounding box center [185, 109] width 94 height 9
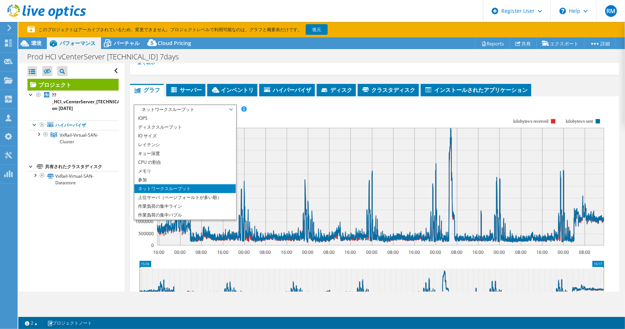
click at [260, 122] on rect at bounding box center [369, 182] width 471 height 147
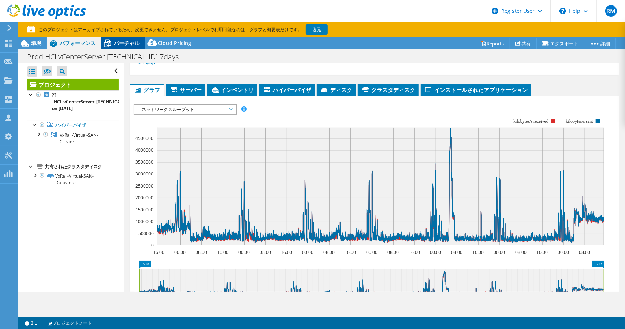
click at [125, 42] on span "バーチャル" at bounding box center [127, 43] width 26 height 7
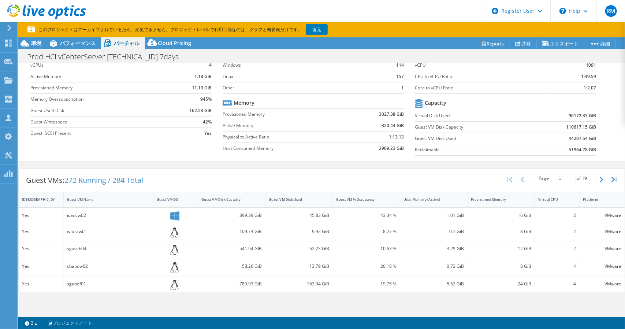
scroll to position [0, 0]
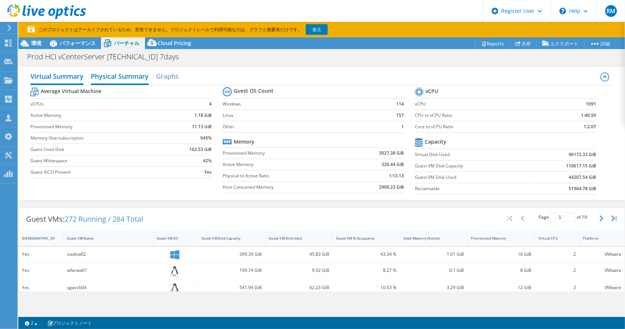
click at [120, 80] on h2 "Physical Summary" at bounding box center [120, 77] width 58 height 16
